Goal: Task Accomplishment & Management: Manage account settings

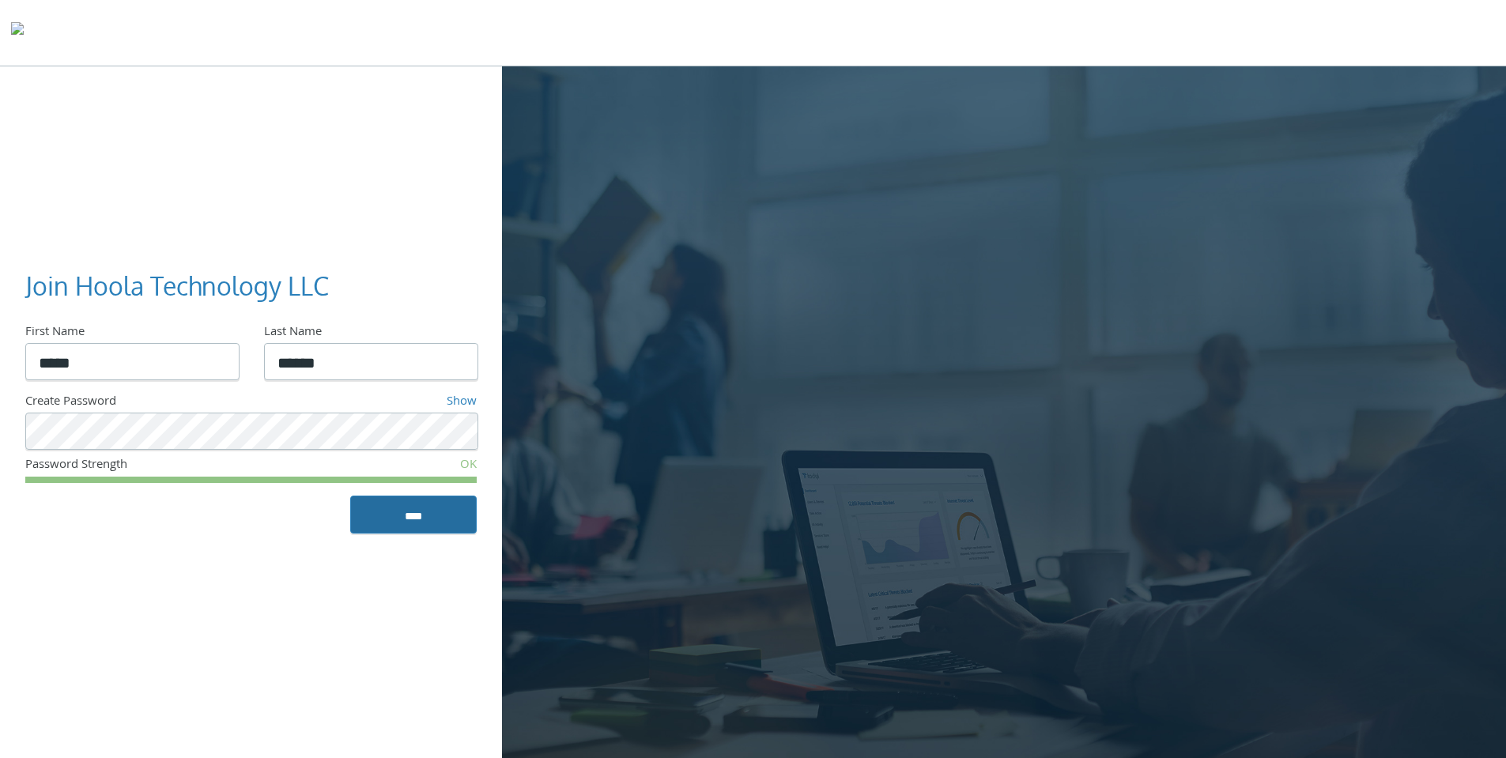
click at [424, 519] on input "****" at bounding box center [413, 515] width 126 height 38
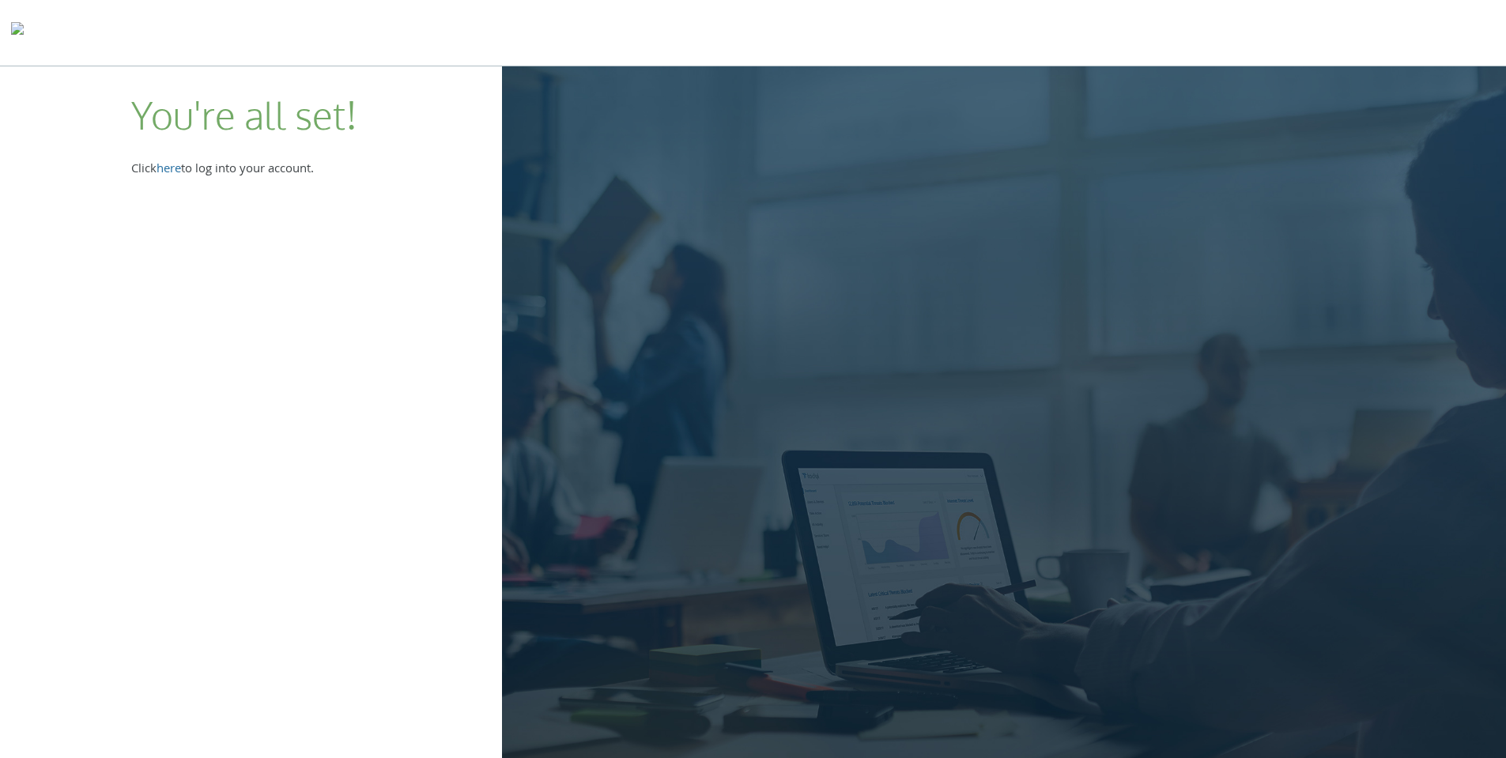
click at [173, 171] on link "here" at bounding box center [169, 170] width 25 height 21
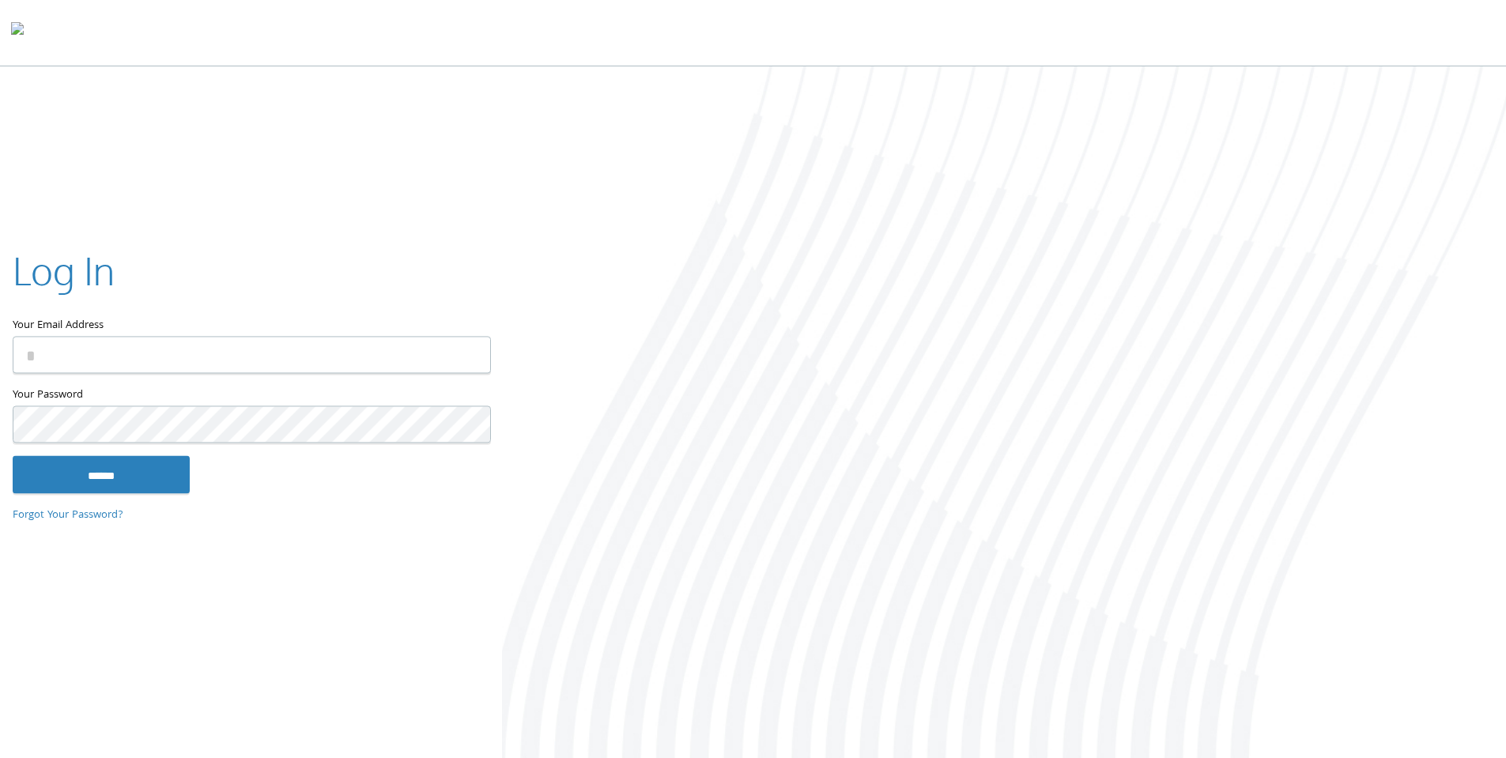
click at [138, 369] on input "Your Email Address" at bounding box center [252, 354] width 478 height 37
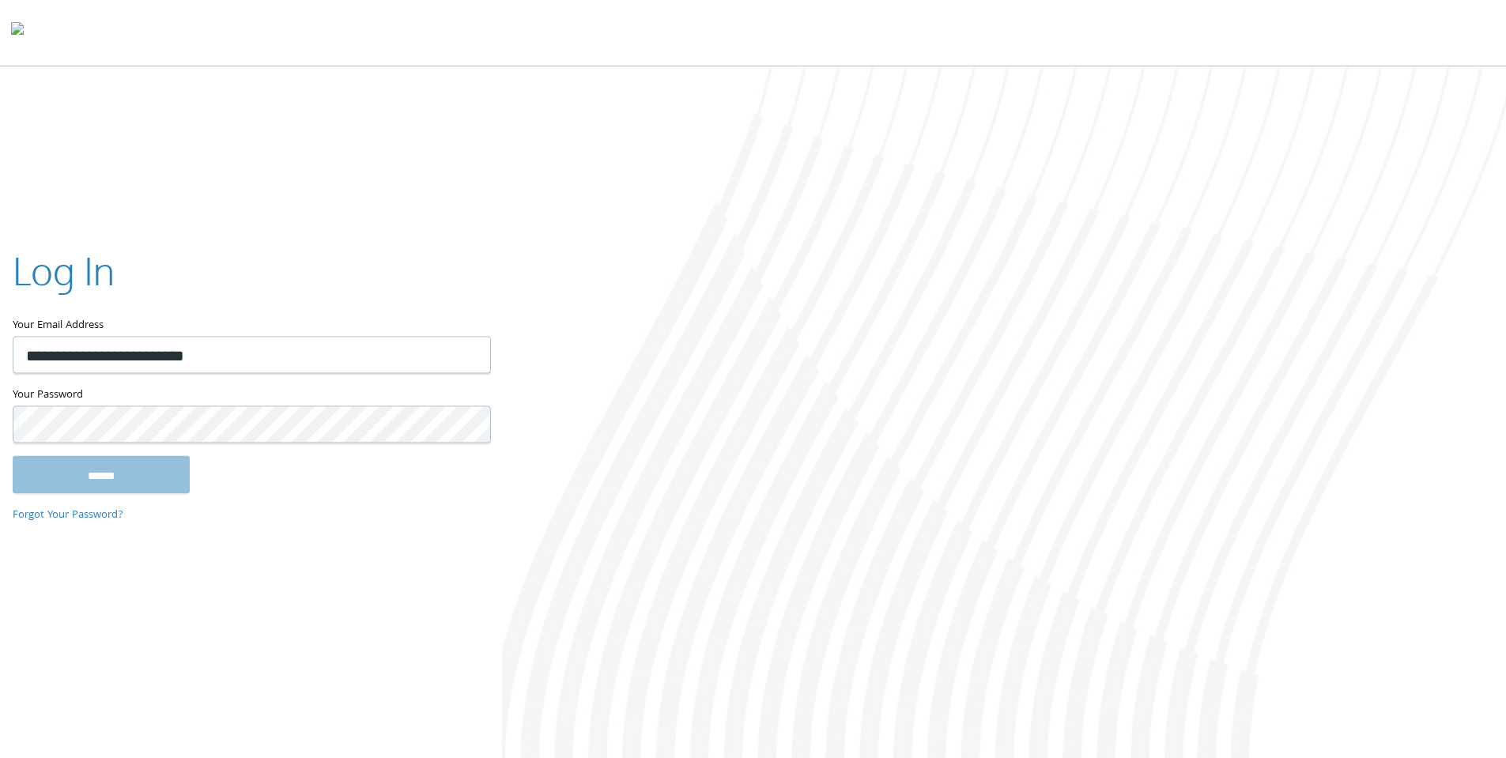
type input "**********"
click at [13, 455] on input "******" at bounding box center [101, 474] width 177 height 38
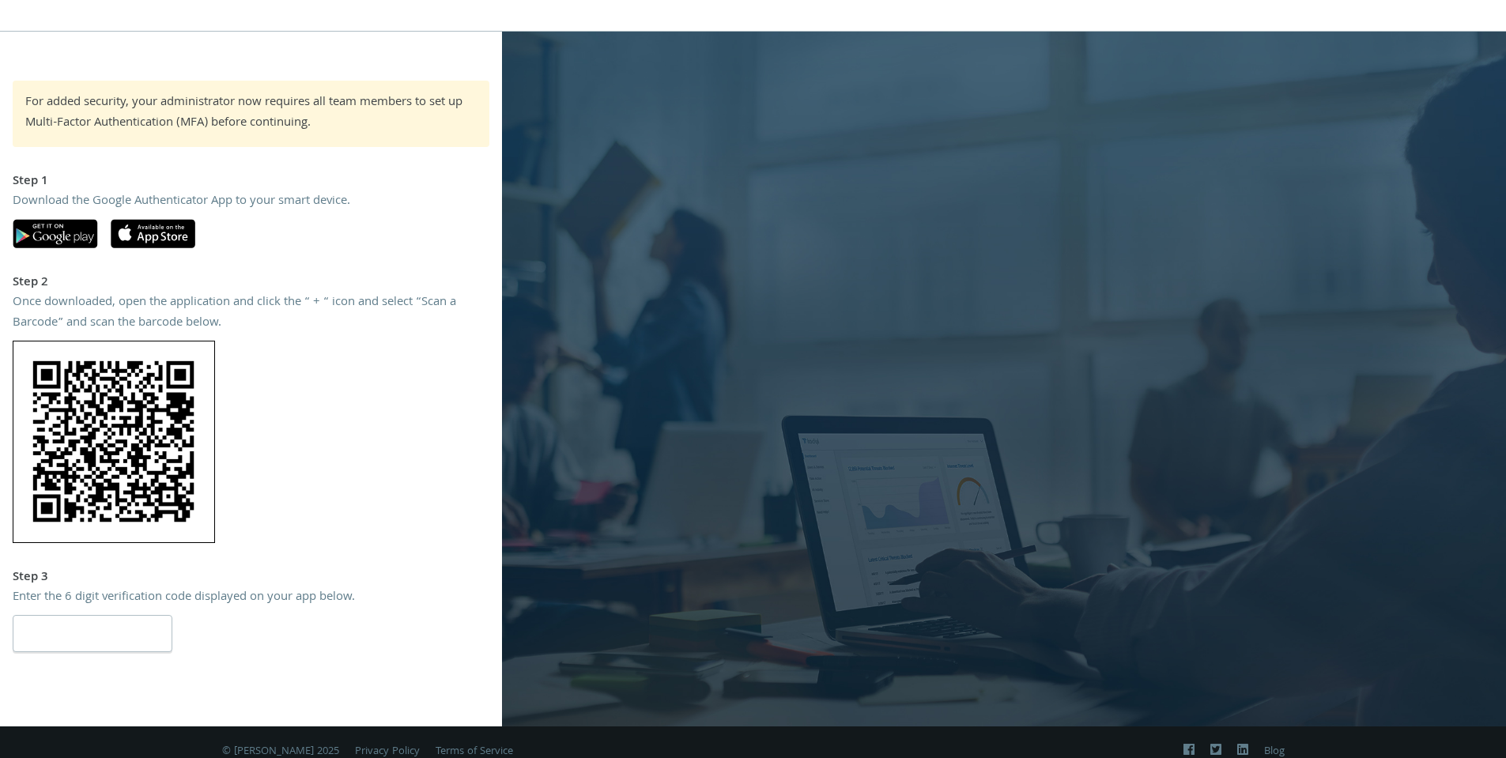
scroll to position [54, 0]
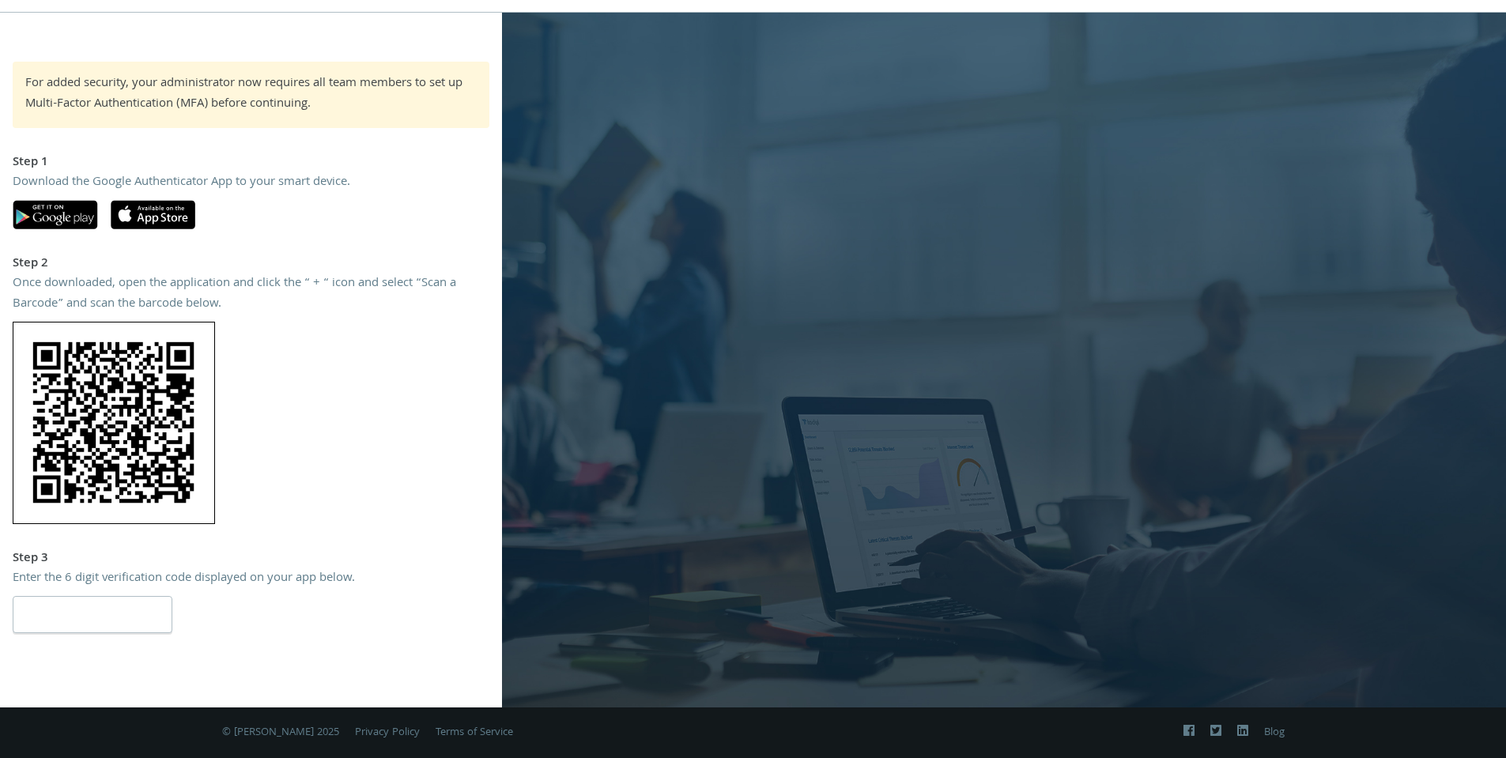
click at [104, 387] on img at bounding box center [114, 423] width 202 height 202
click at [264, 389] on div at bounding box center [251, 423] width 477 height 202
drag, startPoint x: 330, startPoint y: 185, endPoint x: 45, endPoint y: 190, distance: 285.4
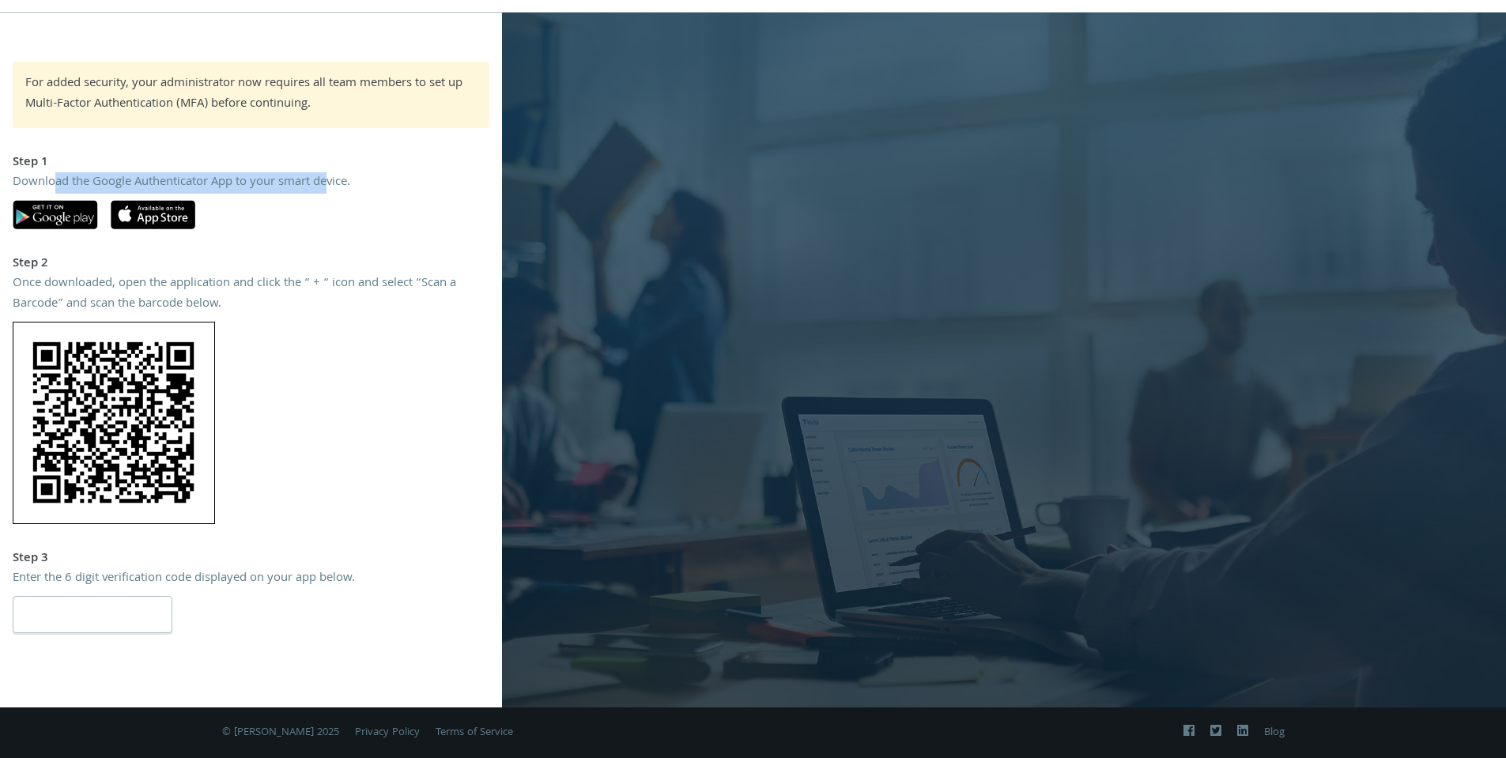
click at [46, 190] on div "Download the Google Authenticator App to your smart device." at bounding box center [251, 183] width 477 height 21
click at [383, 238] on div "For added security, your administrator now requires all team members to set up …" at bounding box center [251, 360] width 502 height 596
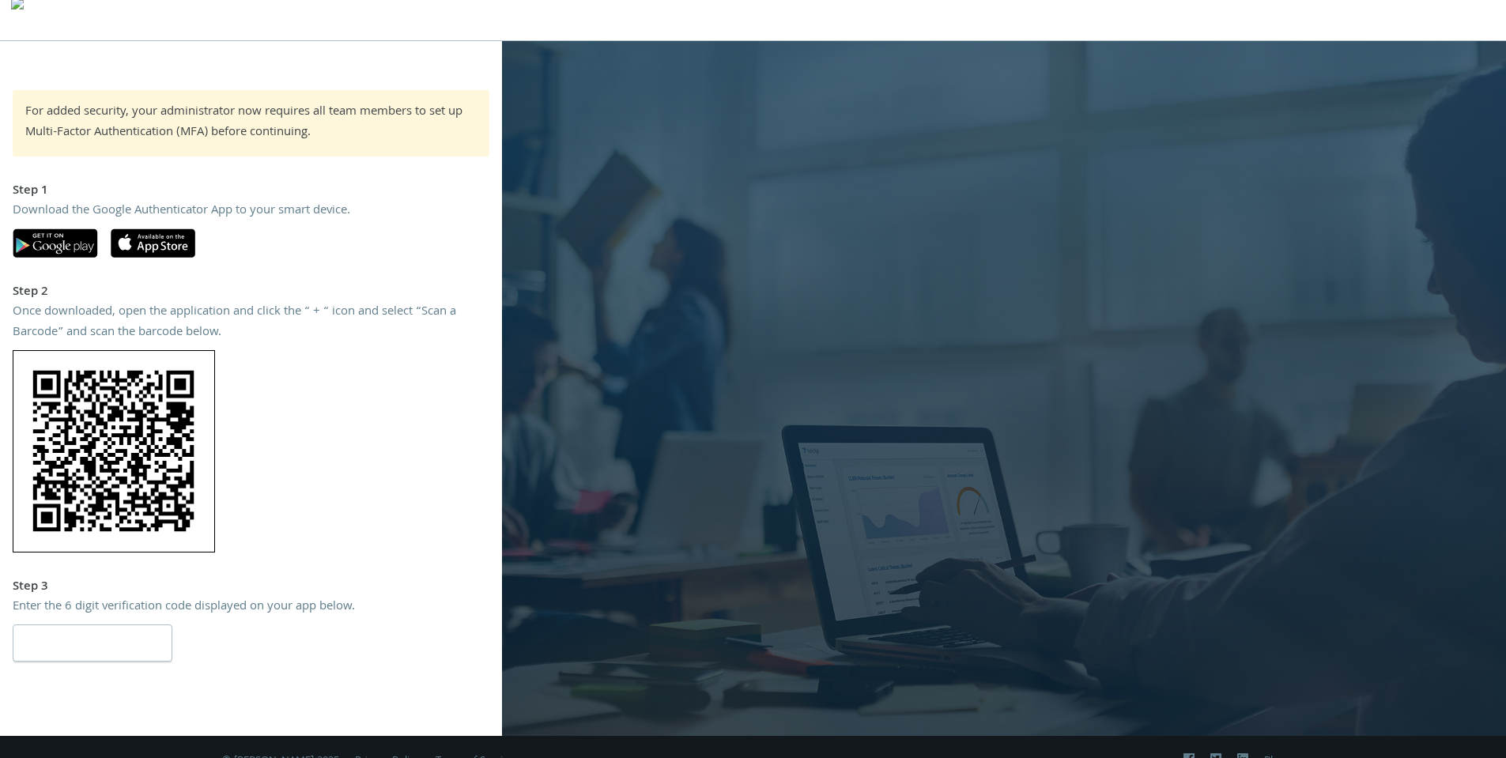
scroll to position [0, 0]
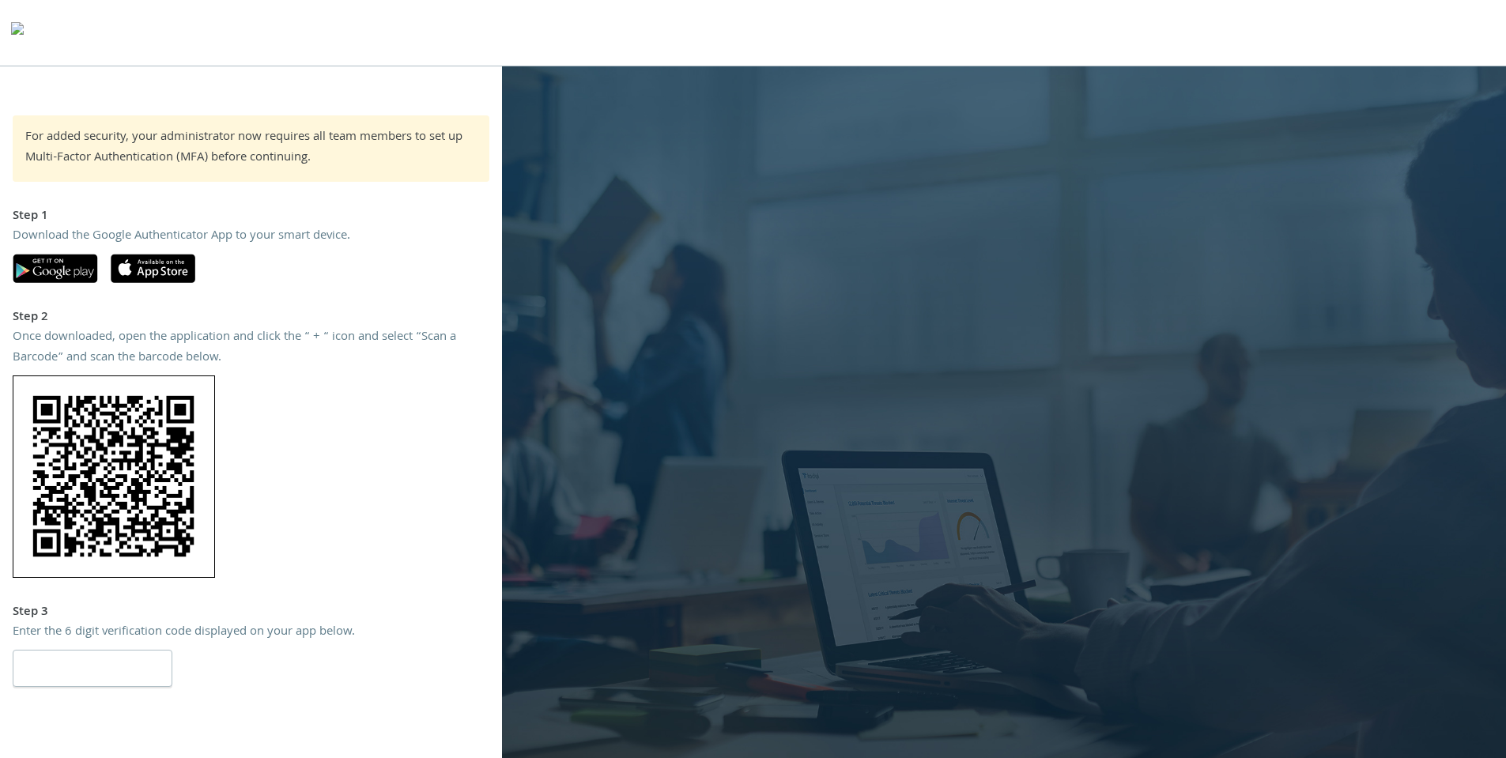
drag, startPoint x: 198, startPoint y: 484, endPoint x: 193, endPoint y: 462, distance: 22.8
click at [198, 485] on img at bounding box center [114, 476] width 202 height 202
click at [186, 76] on div "For added security, your administrator now requires all team members to set up …" at bounding box center [753, 413] width 1506 height 695
click at [77, 671] on input "number" at bounding box center [93, 668] width 160 height 37
click at [77, 675] on input "number" at bounding box center [93, 668] width 160 height 37
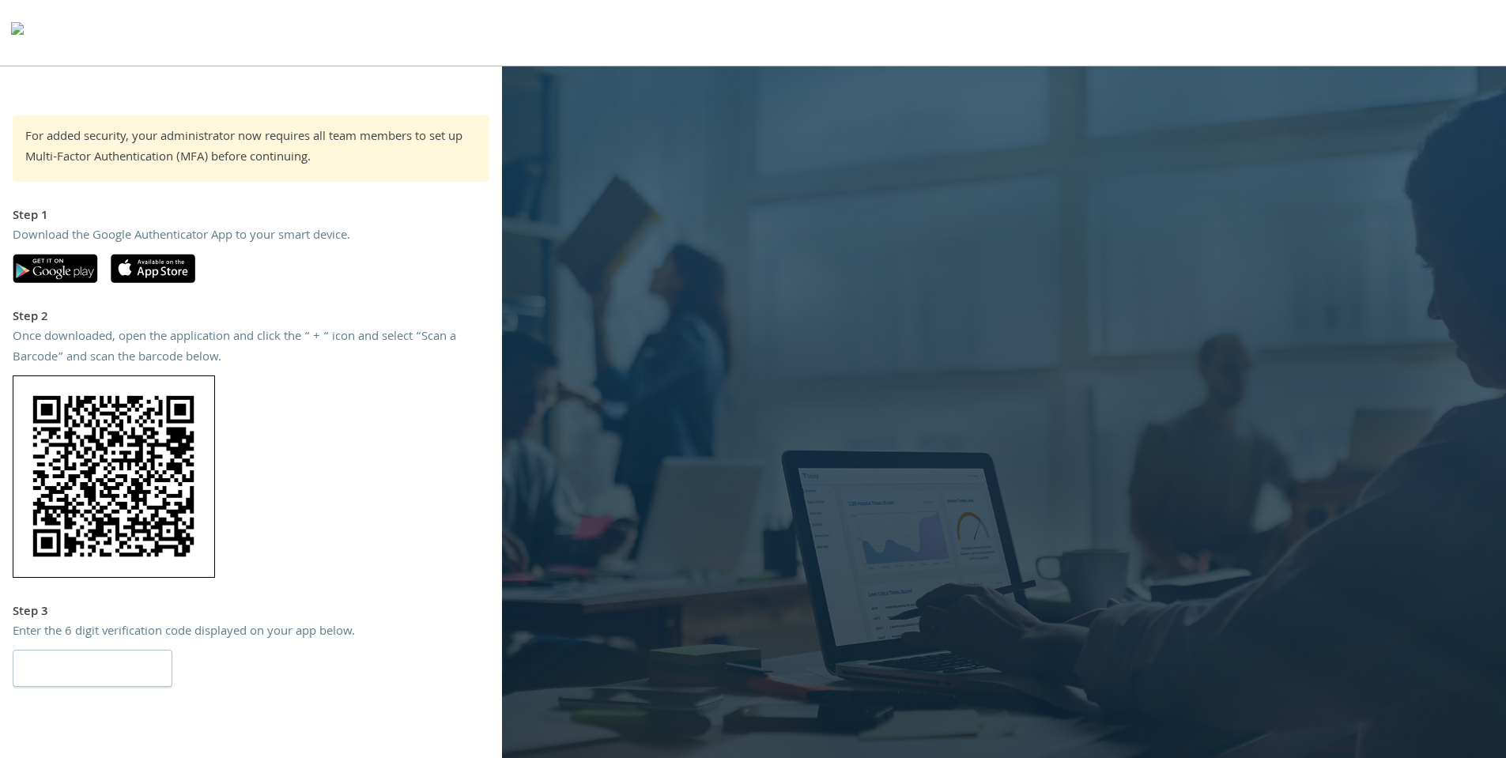
click at [122, 448] on img at bounding box center [114, 476] width 202 height 202
click at [107, 295] on div "For added security, your administrator now requires all team members to set up …" at bounding box center [251, 413] width 502 height 596
click at [115, 207] on div "Step 1" at bounding box center [251, 217] width 477 height 21
click at [198, 547] on img at bounding box center [114, 476] width 202 height 202
click at [77, 663] on input "number" at bounding box center [93, 668] width 160 height 37
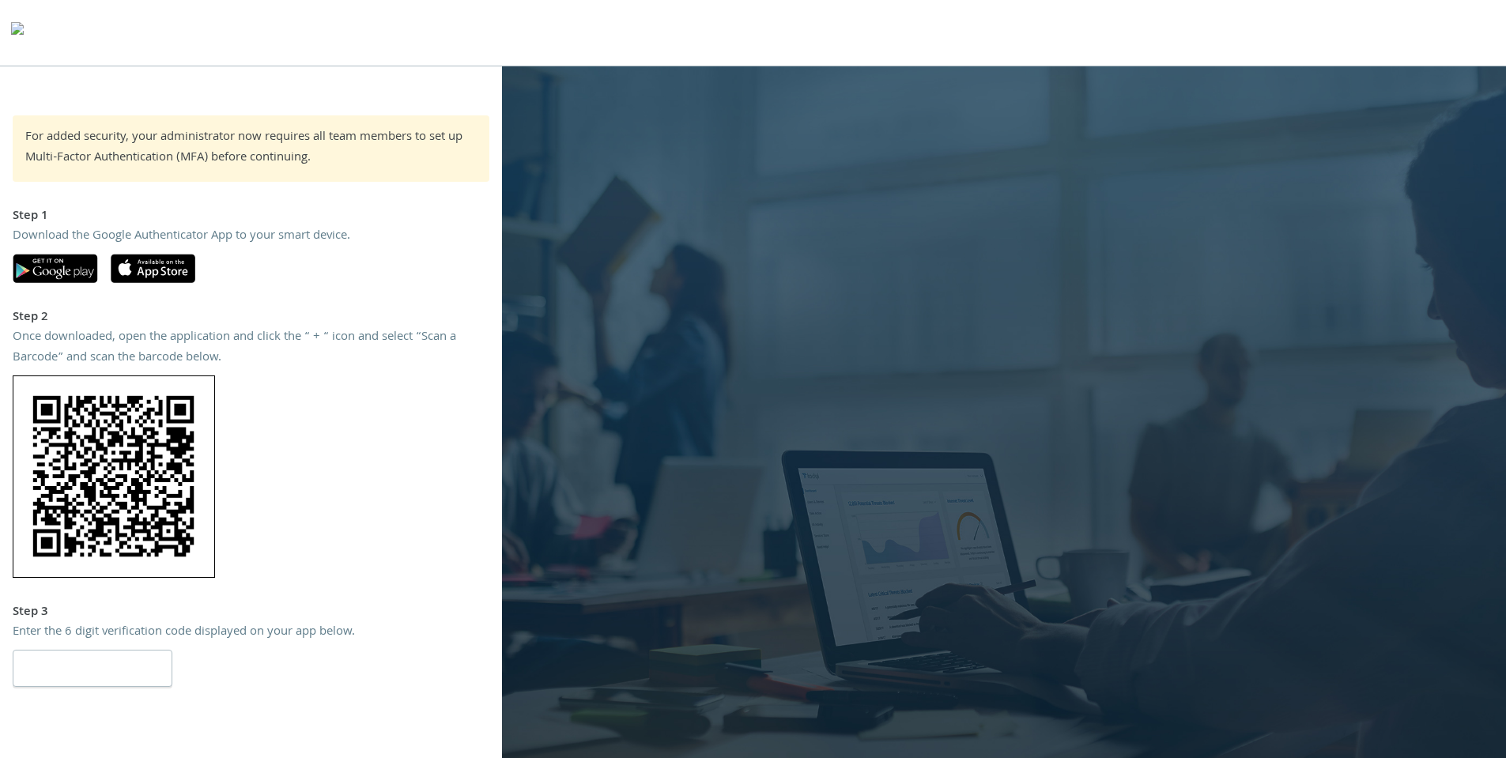
paste input "******"
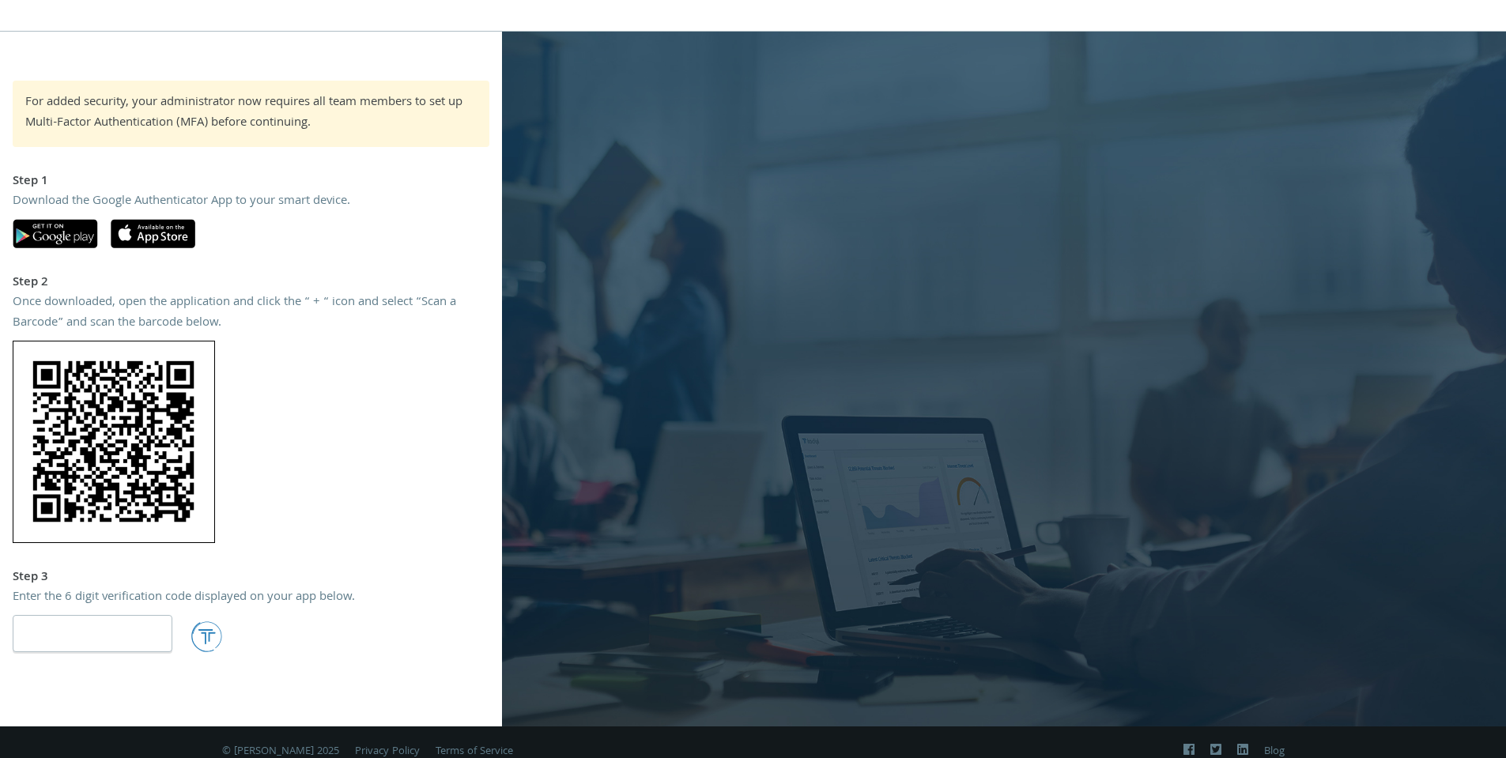
scroll to position [54, 0]
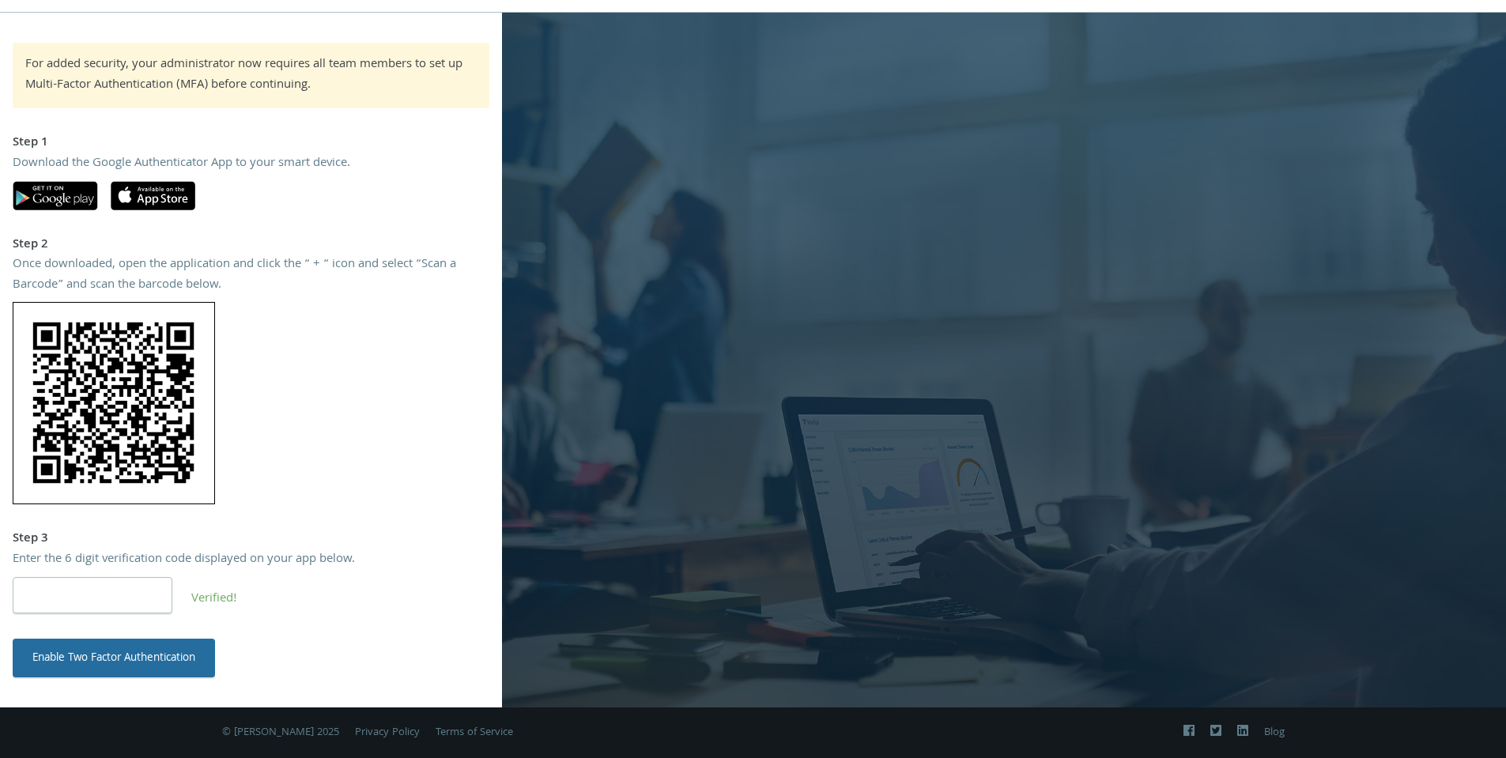
type input "******"
click at [193, 660] on button "Enable Two Factor Authentication" at bounding box center [114, 658] width 202 height 38
